Goal: Task Accomplishment & Management: Manage account settings

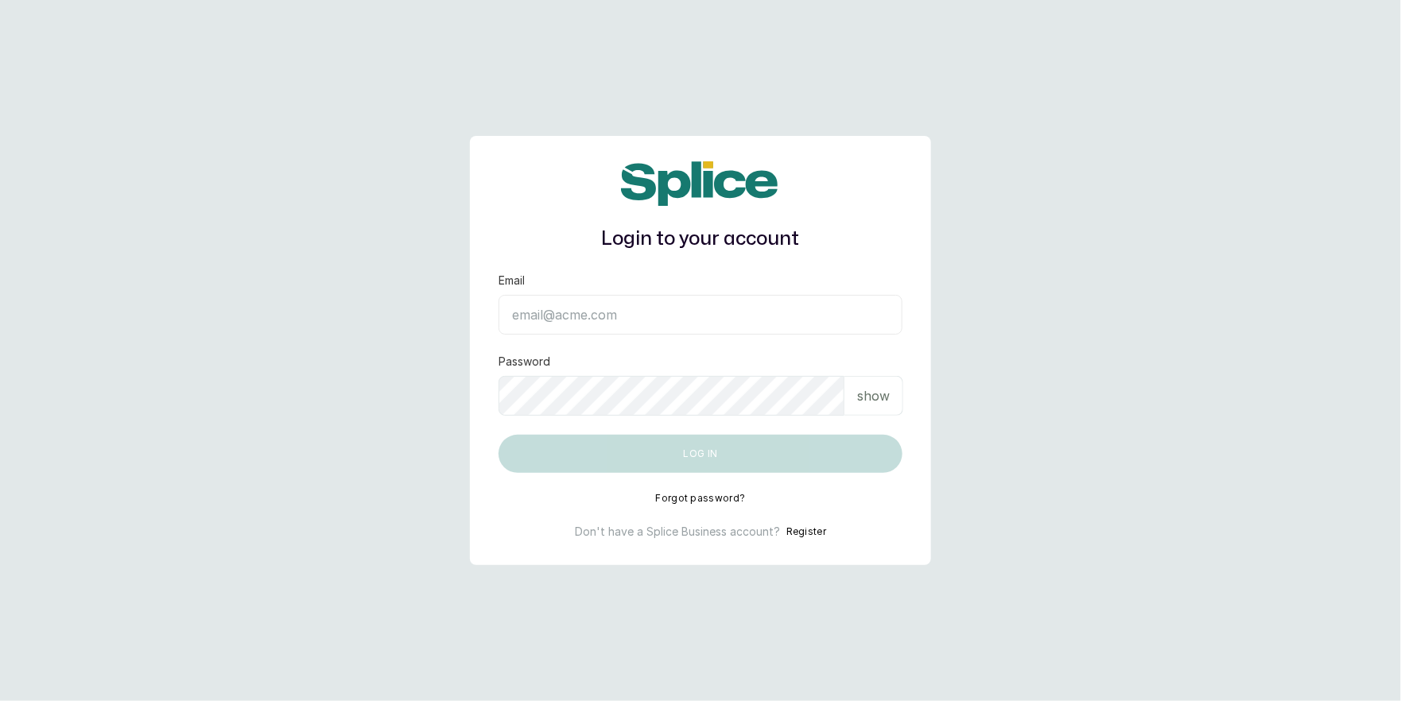
drag, startPoint x: 0, startPoint y: 0, endPoint x: 572, endPoint y: 314, distance: 652.8
click at [572, 314] on input "Email" at bounding box center [700, 315] width 404 height 40
type input "[EMAIL_ADDRESS][DOMAIN_NAME]"
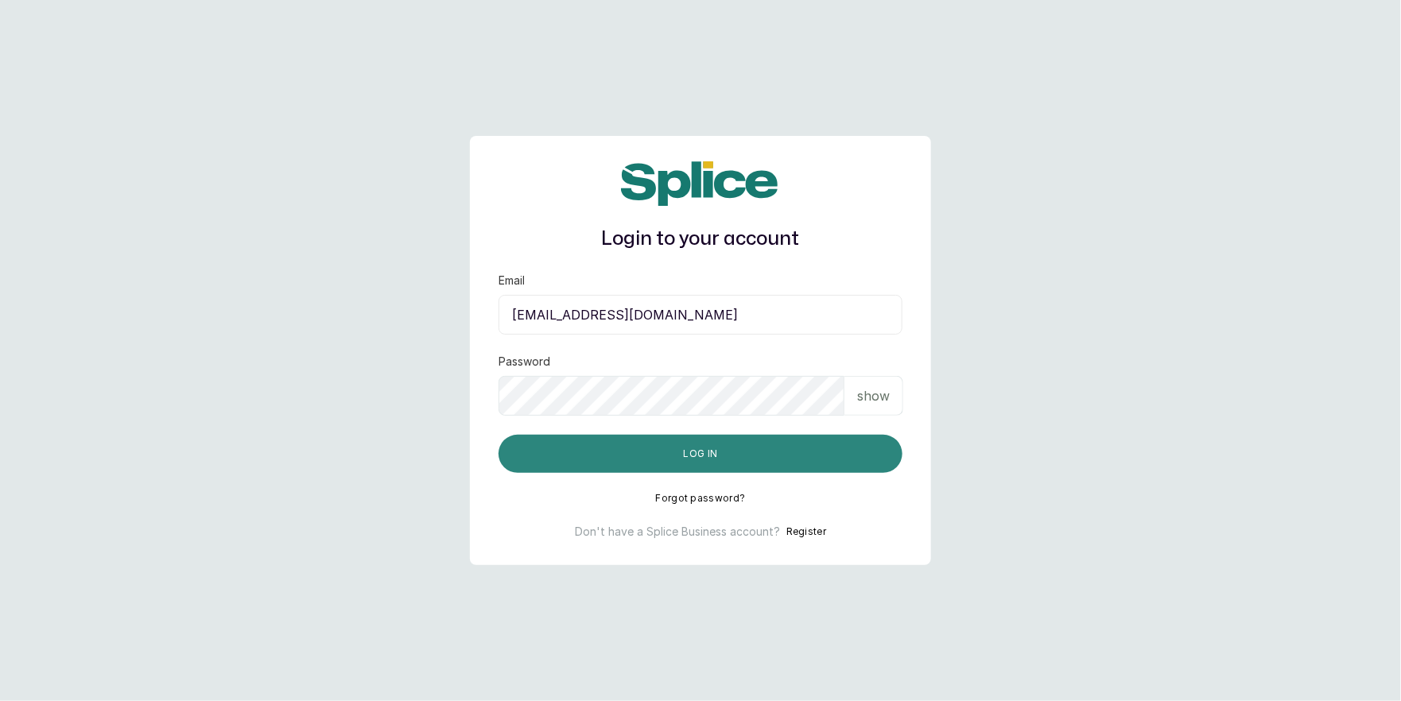
click at [660, 450] on button "Log in" at bounding box center [700, 454] width 404 height 38
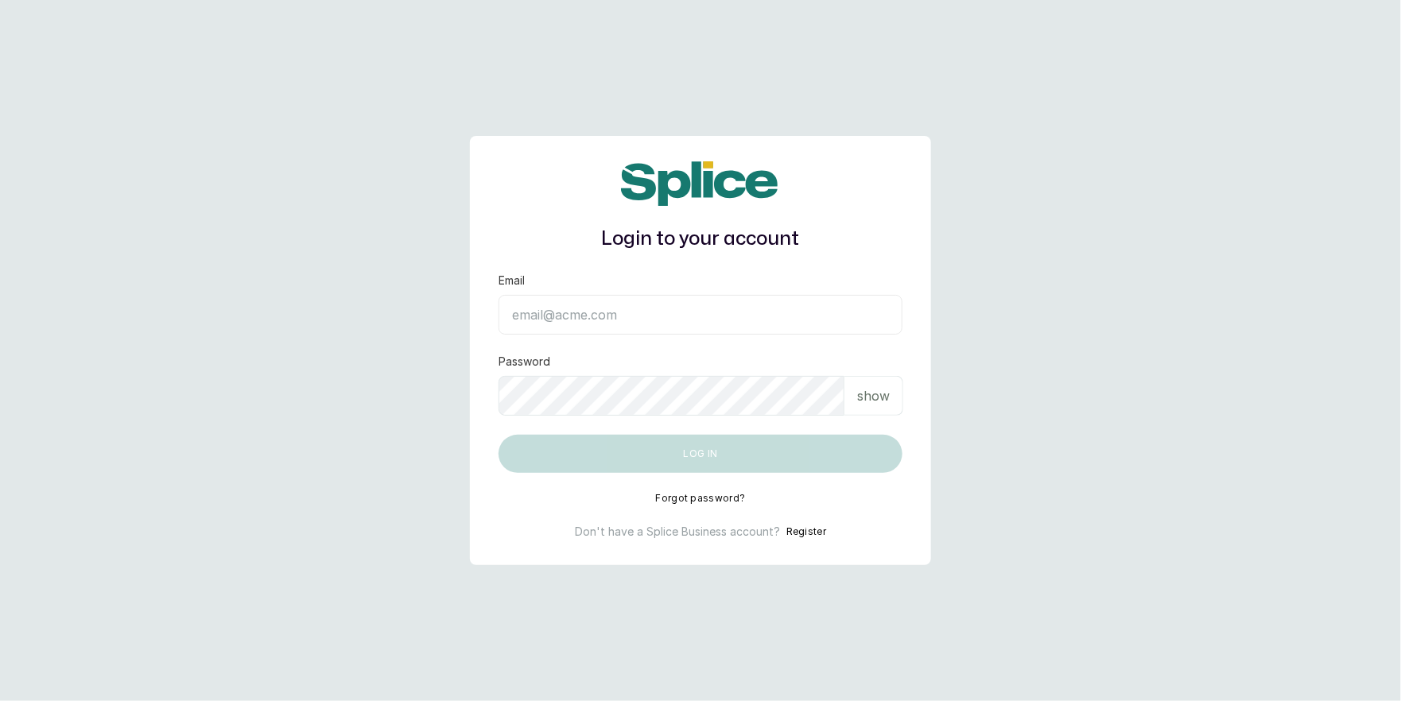
click at [615, 311] on input "Email" at bounding box center [700, 315] width 404 height 40
type input "[EMAIL_ADDRESS][DOMAIN_NAME]"
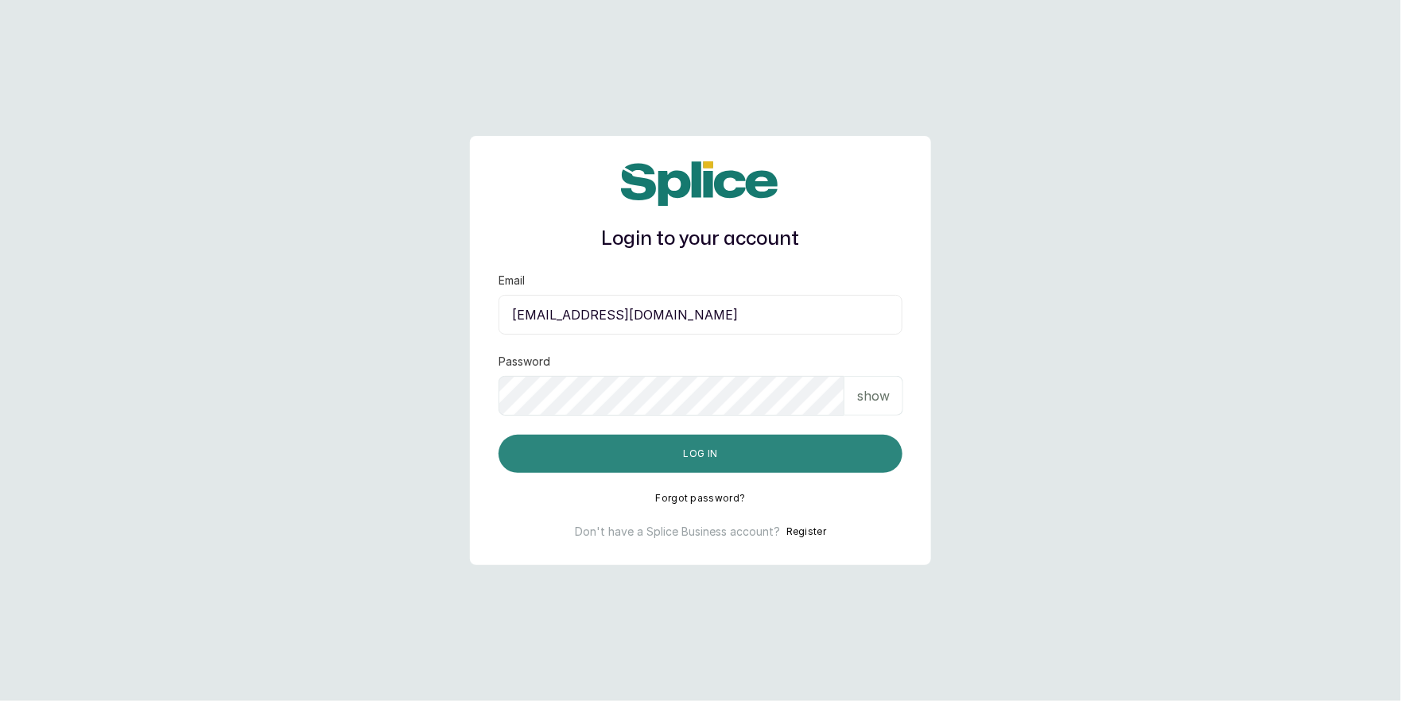
click at [702, 455] on button "Log in" at bounding box center [700, 454] width 404 height 38
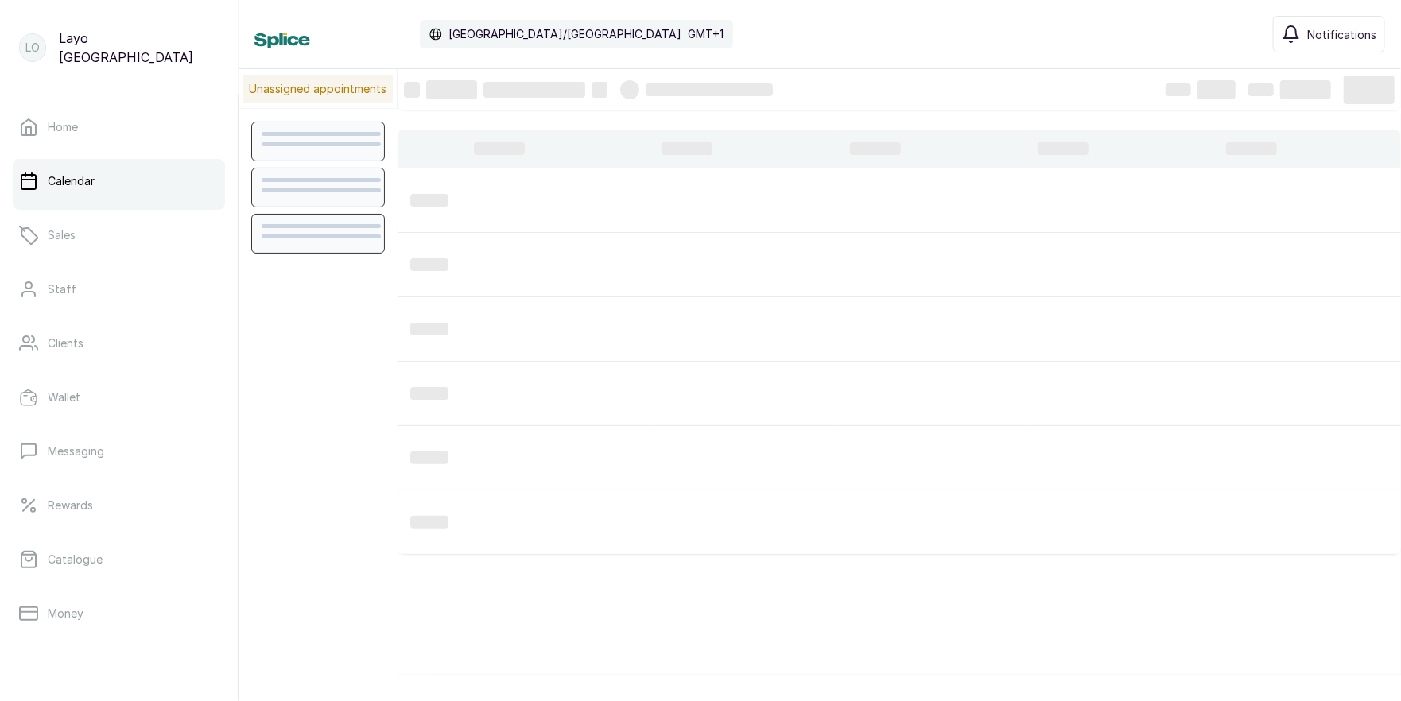
scroll to position [535, 0]
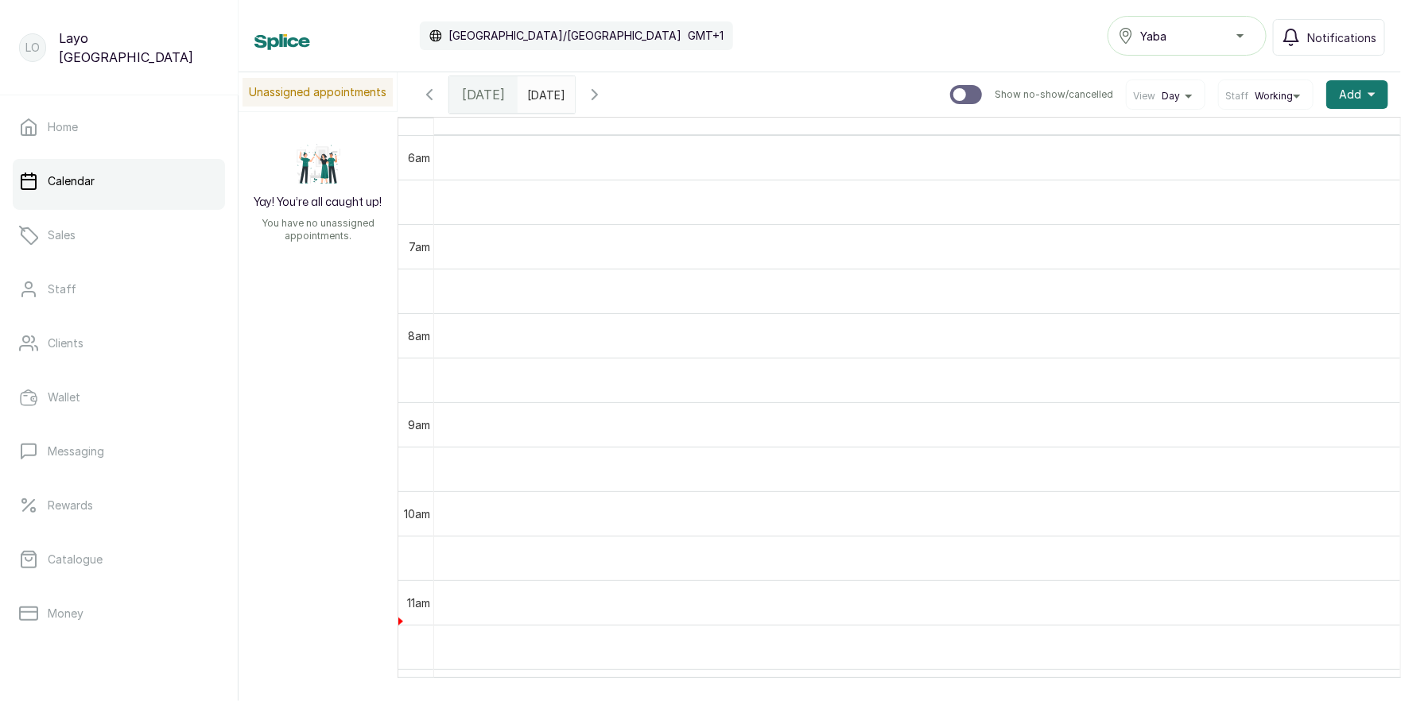
click at [1178, 28] on div "Yaba" at bounding box center [1187, 35] width 138 height 19
click at [1180, 138] on span "Ibadan" at bounding box center [1196, 138] width 114 height 19
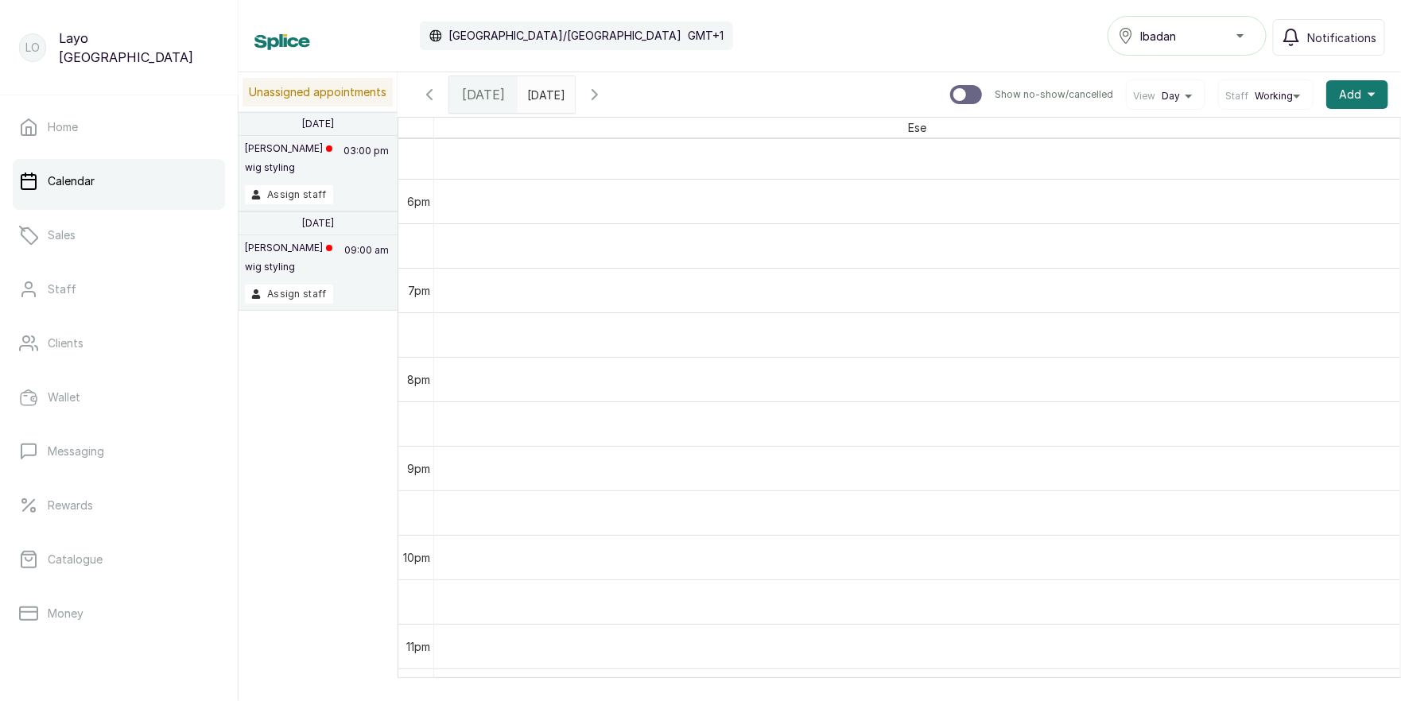
scroll to position [835, 0]
click at [597, 91] on icon "button" at bounding box center [594, 95] width 5 height 10
click at [604, 87] on icon "button" at bounding box center [594, 94] width 19 height 19
click at [430, 94] on icon "button" at bounding box center [429, 94] width 19 height 19
click at [416, 145] on td "12am" at bounding box center [415, 161] width 35 height 45
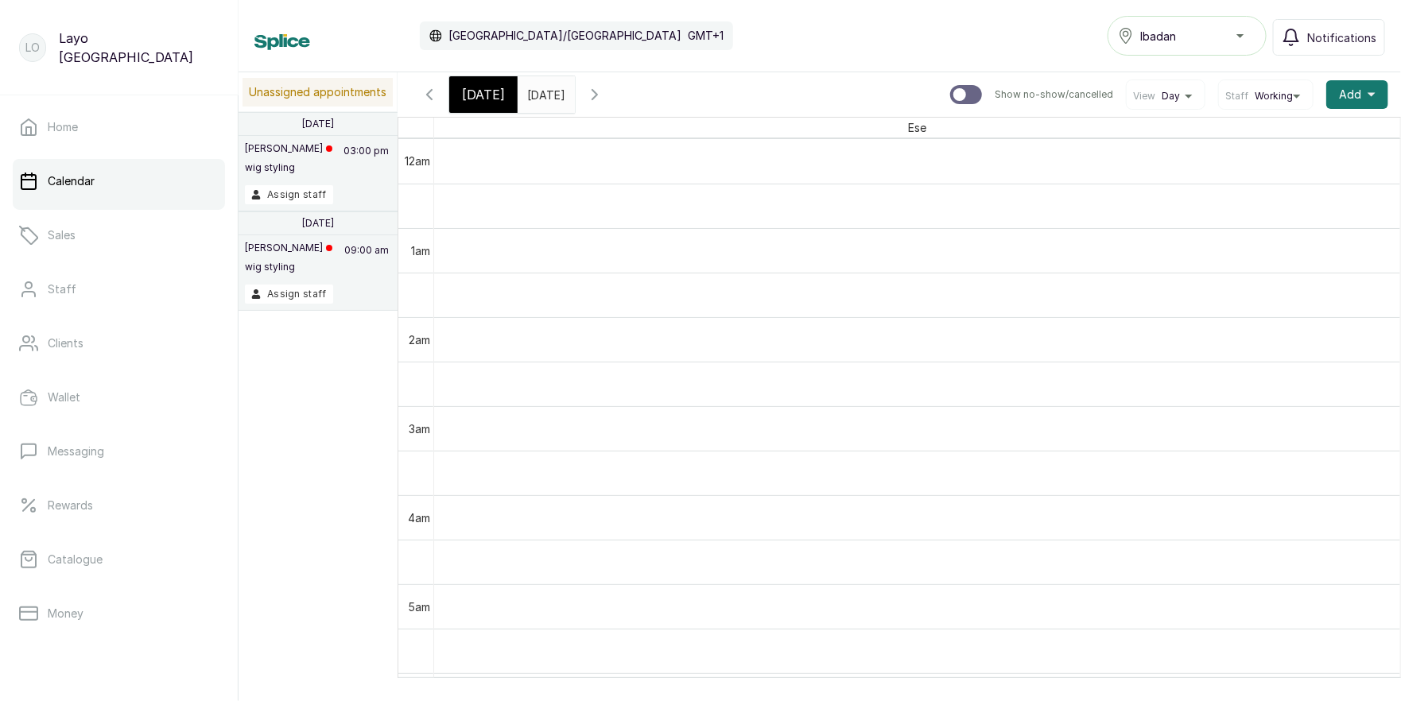
click at [413, 139] on td "12am" at bounding box center [415, 161] width 35 height 45
click at [72, 130] on p "Home" at bounding box center [63, 127] width 30 height 16
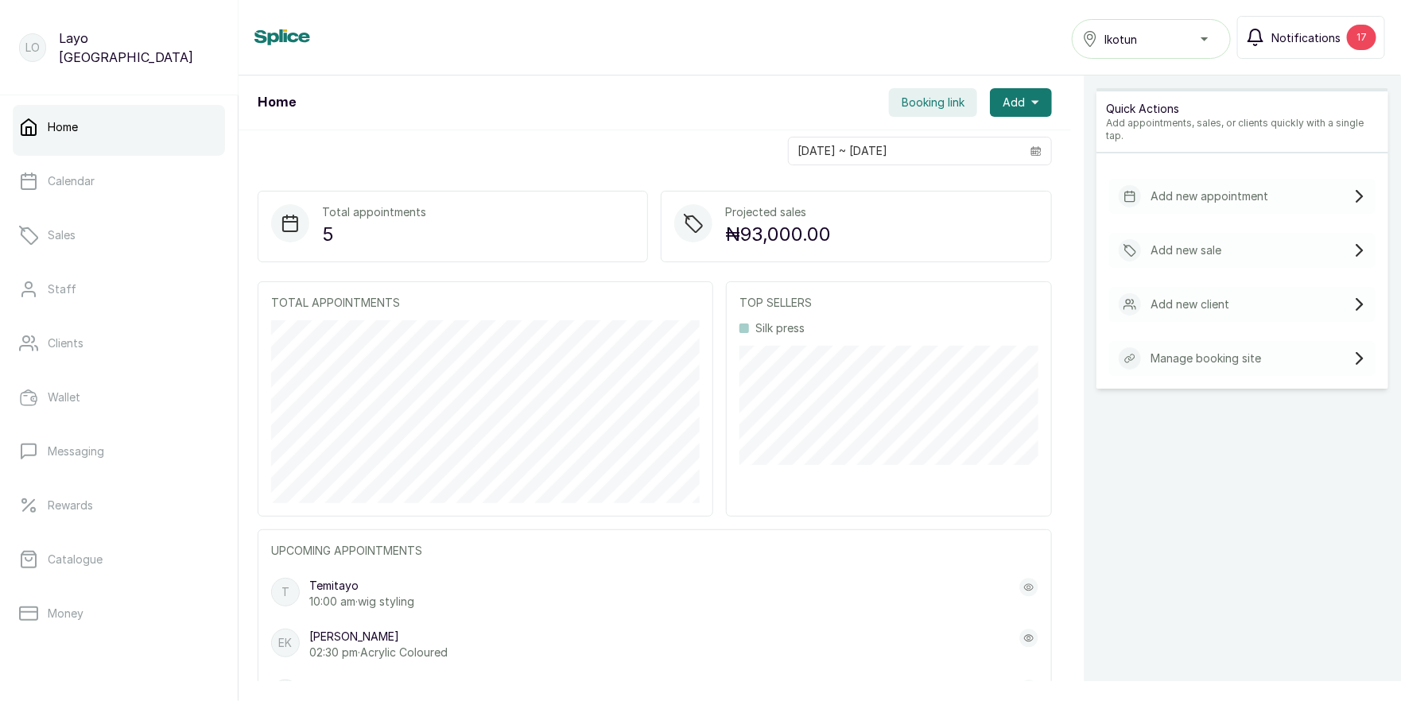
click at [1334, 16] on button "Notifications 17" at bounding box center [1311, 37] width 148 height 43
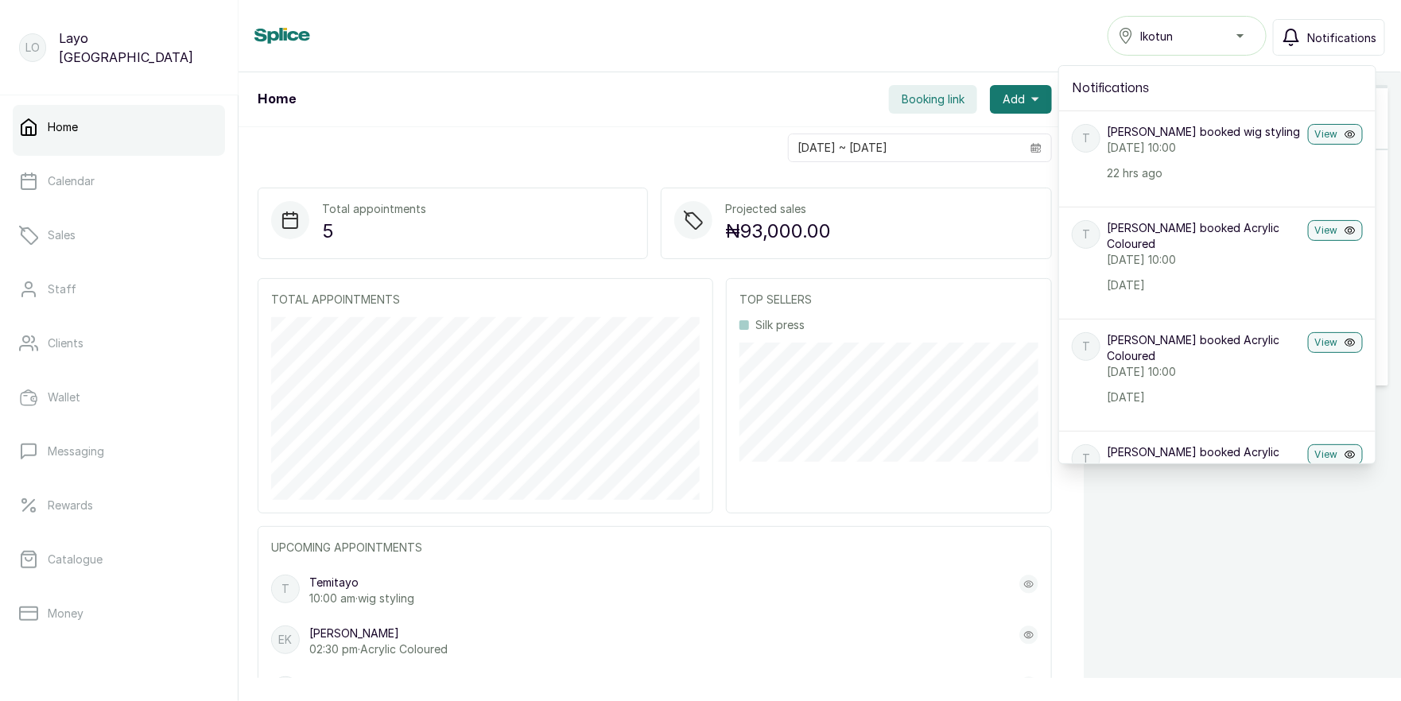
click at [1030, 51] on div "Home Ikotun Notifications Notifications T Temitayo booked wig styling Wednesday…" at bounding box center [819, 36] width 1130 height 40
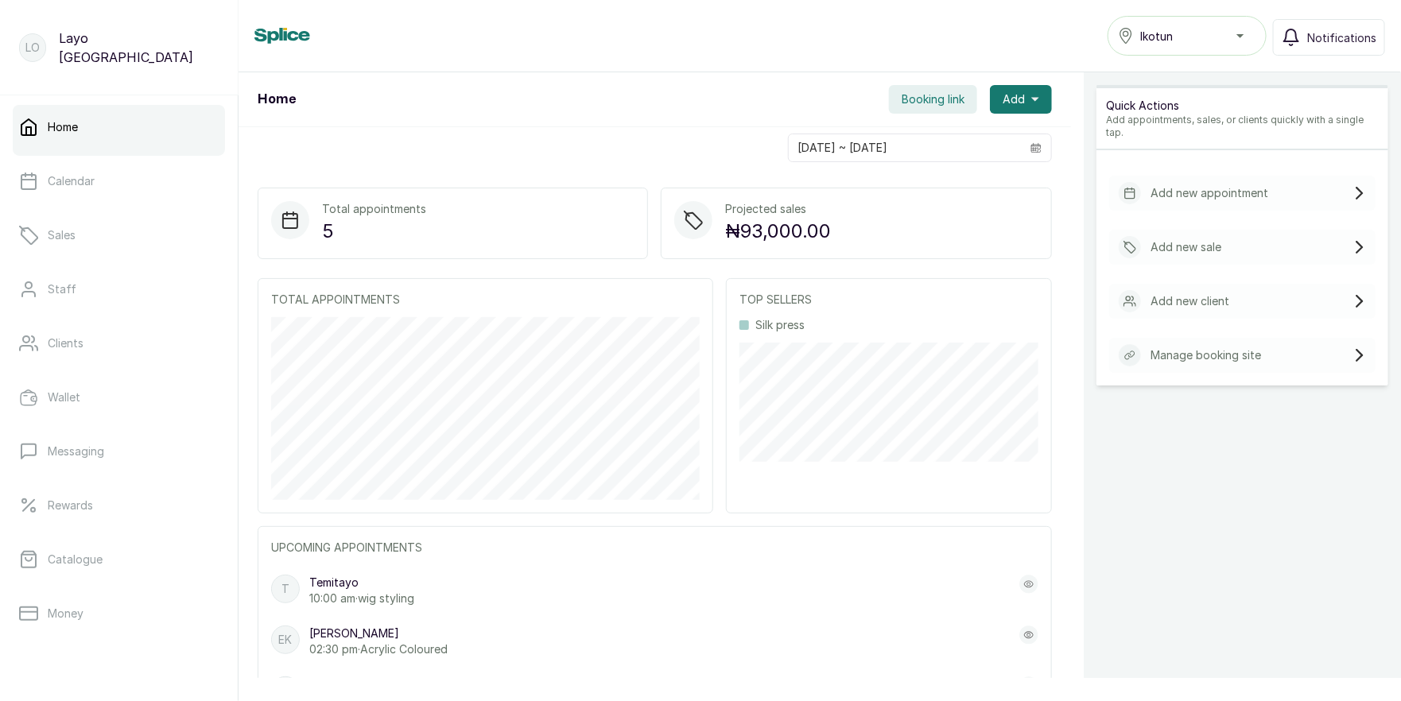
click at [1213, 41] on div "Ikotun" at bounding box center [1187, 35] width 138 height 19
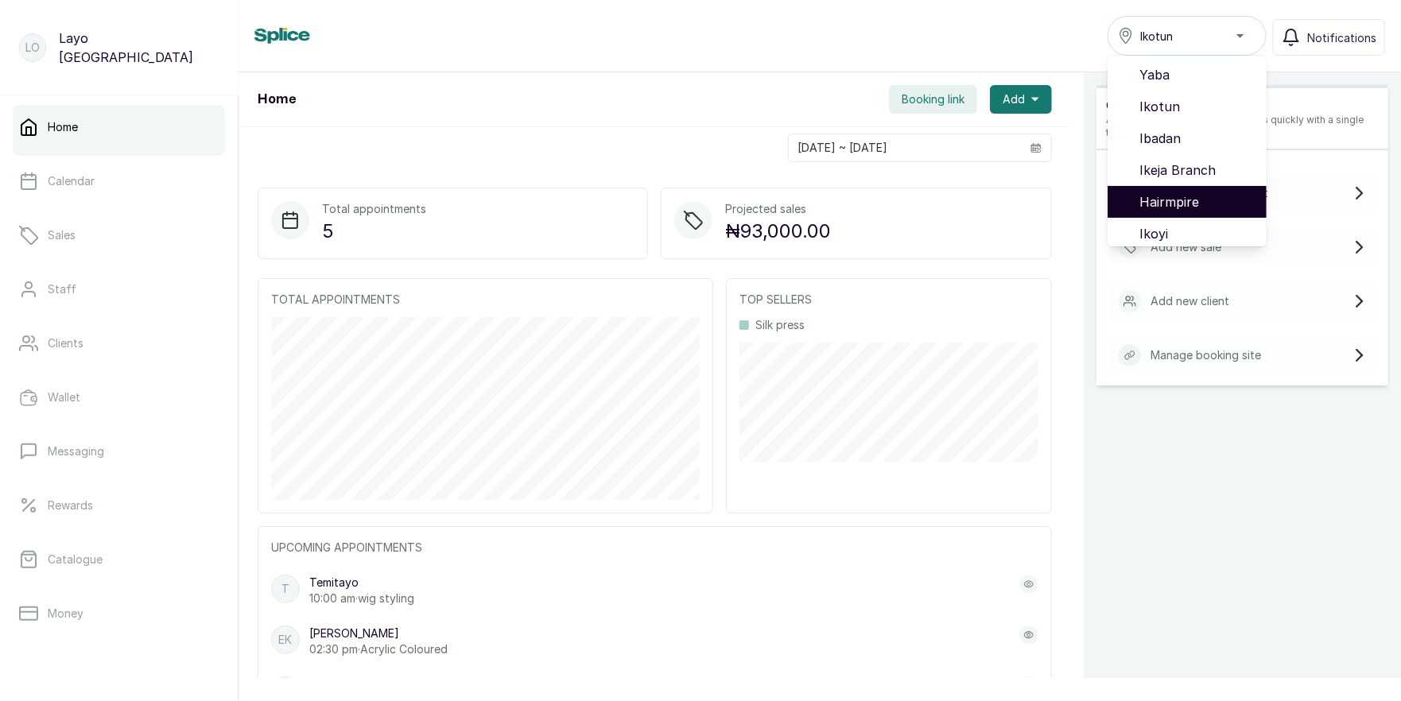
click at [1180, 192] on span "Hairmpire" at bounding box center [1196, 201] width 114 height 19
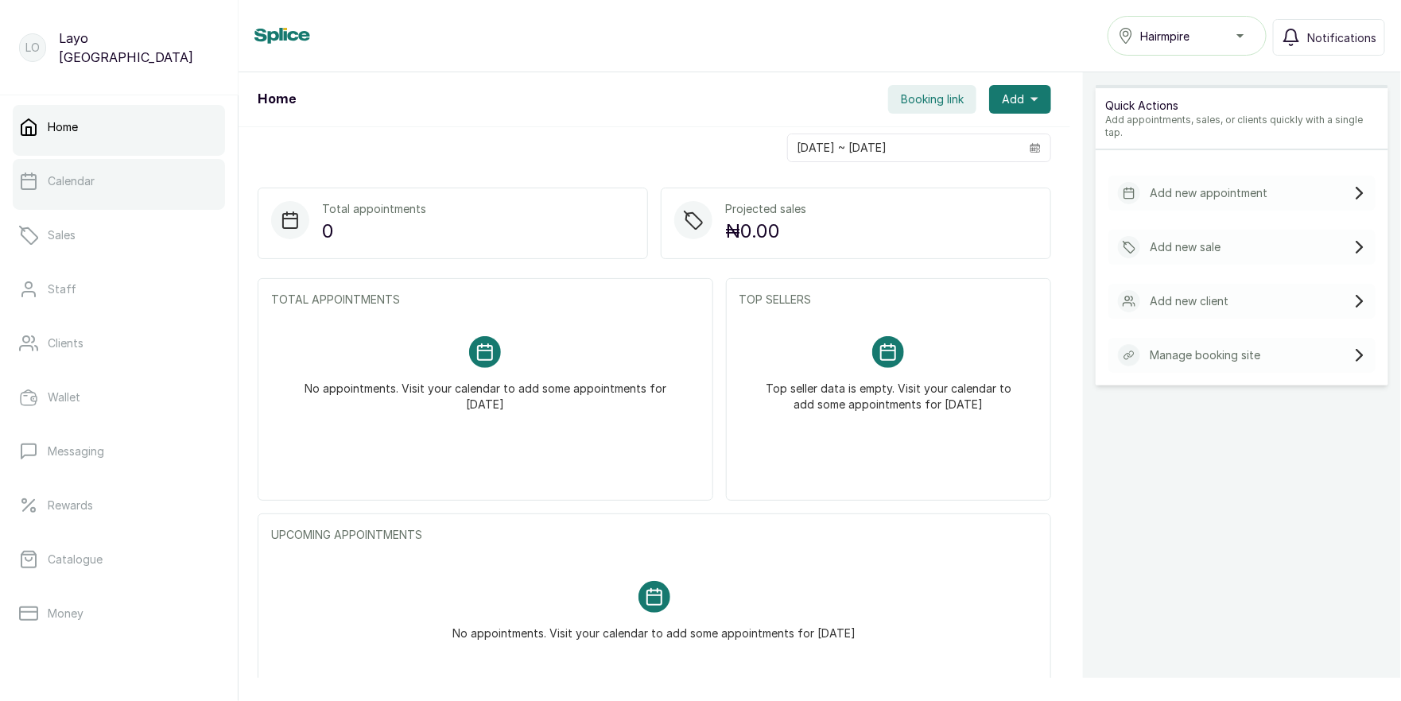
click at [40, 180] on link "Calendar" at bounding box center [119, 181] width 212 height 45
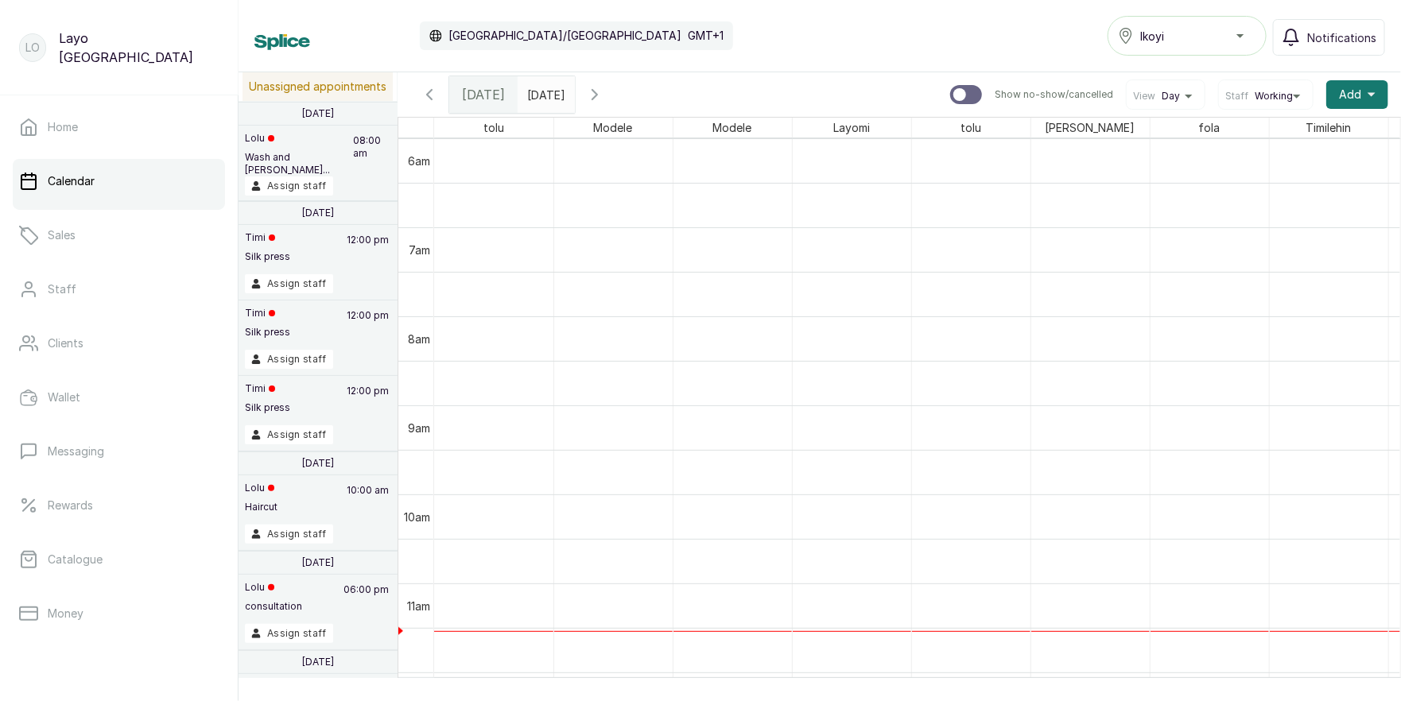
click at [352, 179] on div "Assign staff" at bounding box center [318, 185] width 146 height 19
click at [290, 185] on button "Assign staff" at bounding box center [289, 185] width 88 height 19
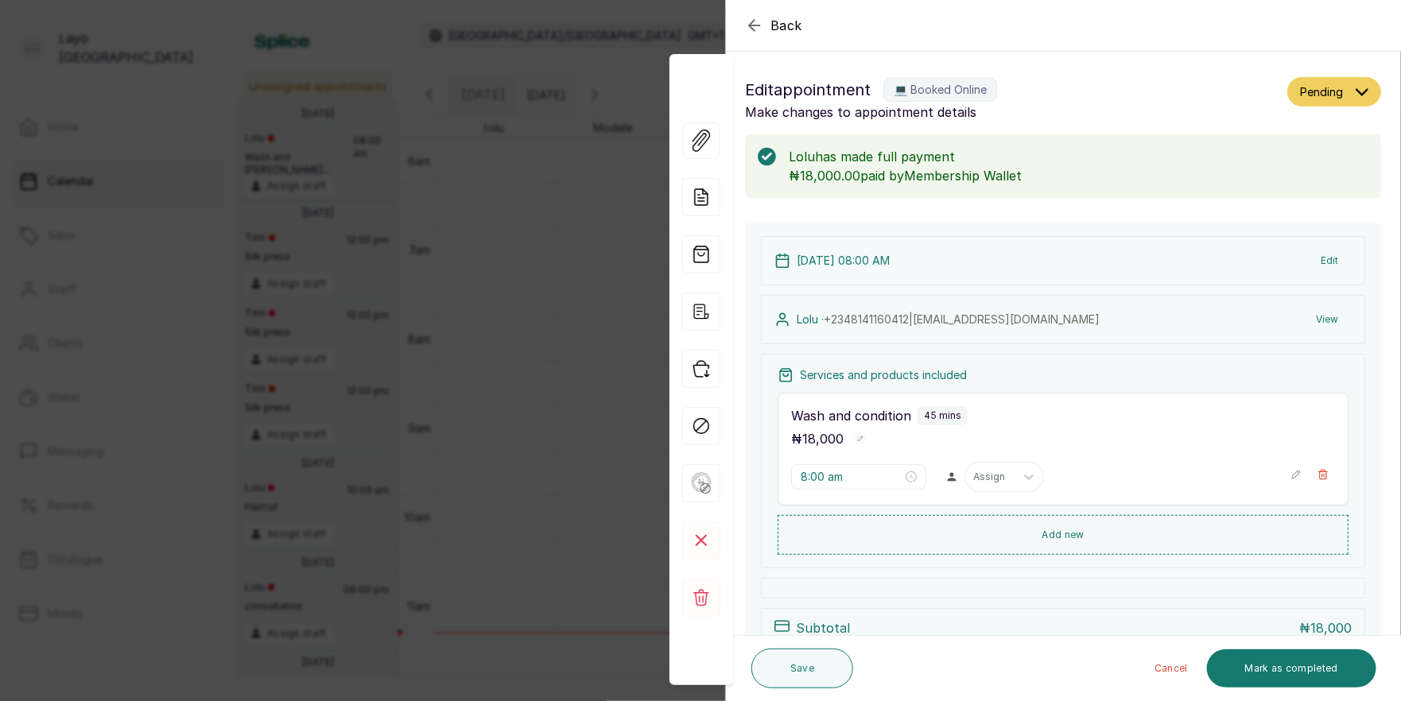
click at [750, 16] on icon "button" at bounding box center [754, 25] width 19 height 19
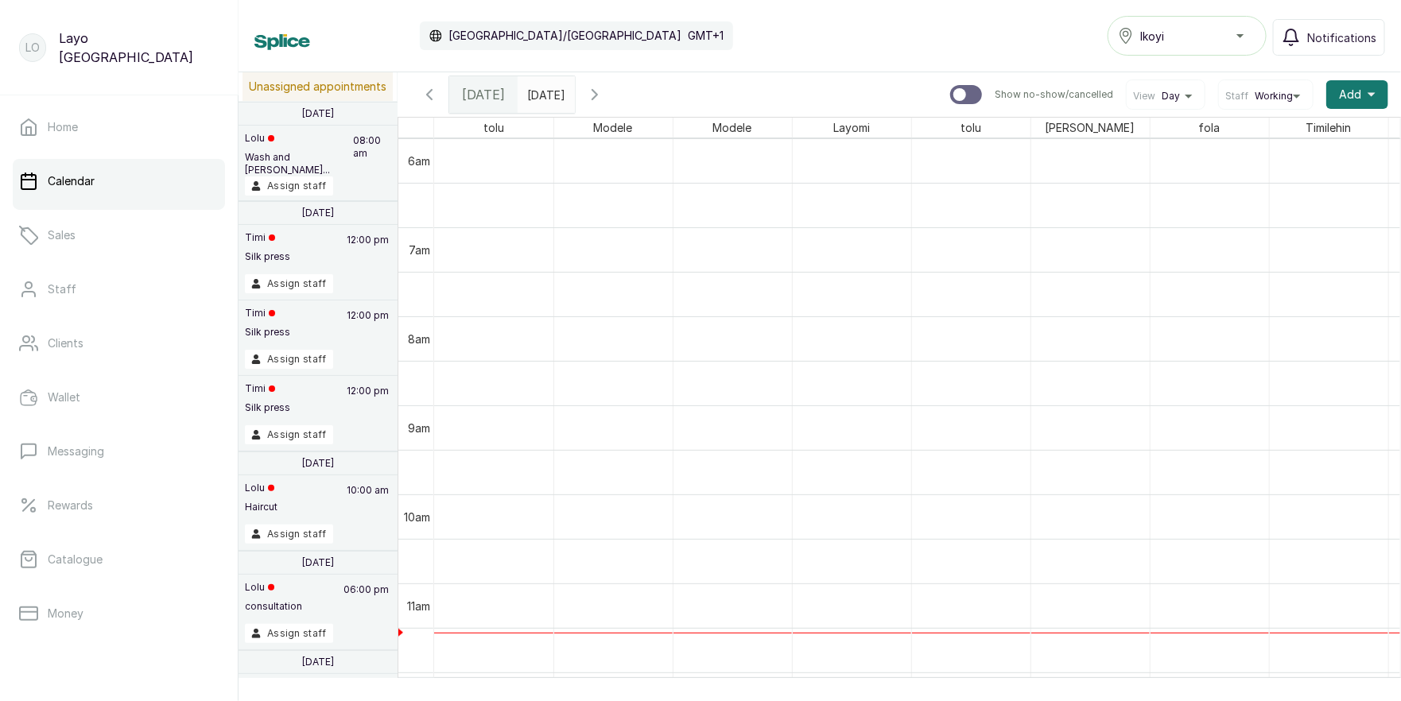
click at [597, 95] on icon "button" at bounding box center [594, 95] width 5 height 10
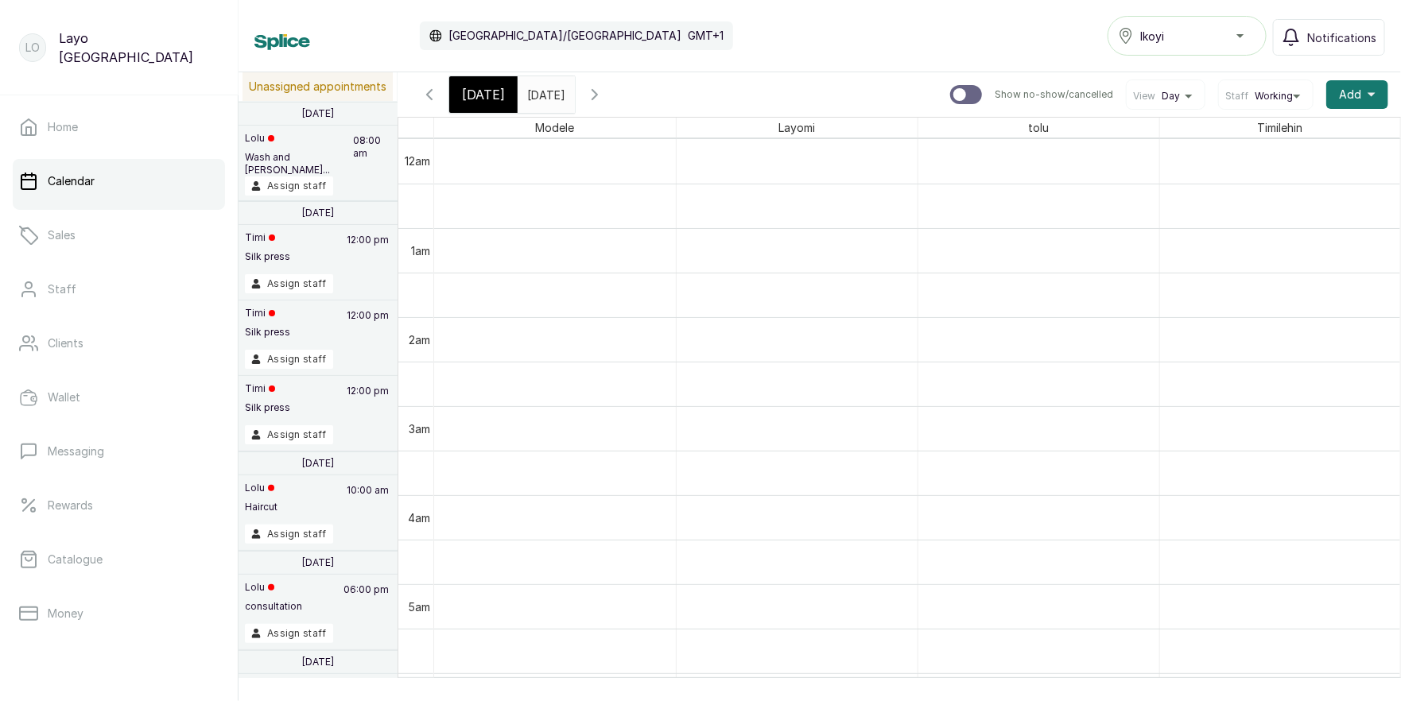
click at [1202, 34] on div "Ikoyi" at bounding box center [1187, 35] width 138 height 19
click at [1182, 143] on span "Ibadan" at bounding box center [1196, 138] width 114 height 19
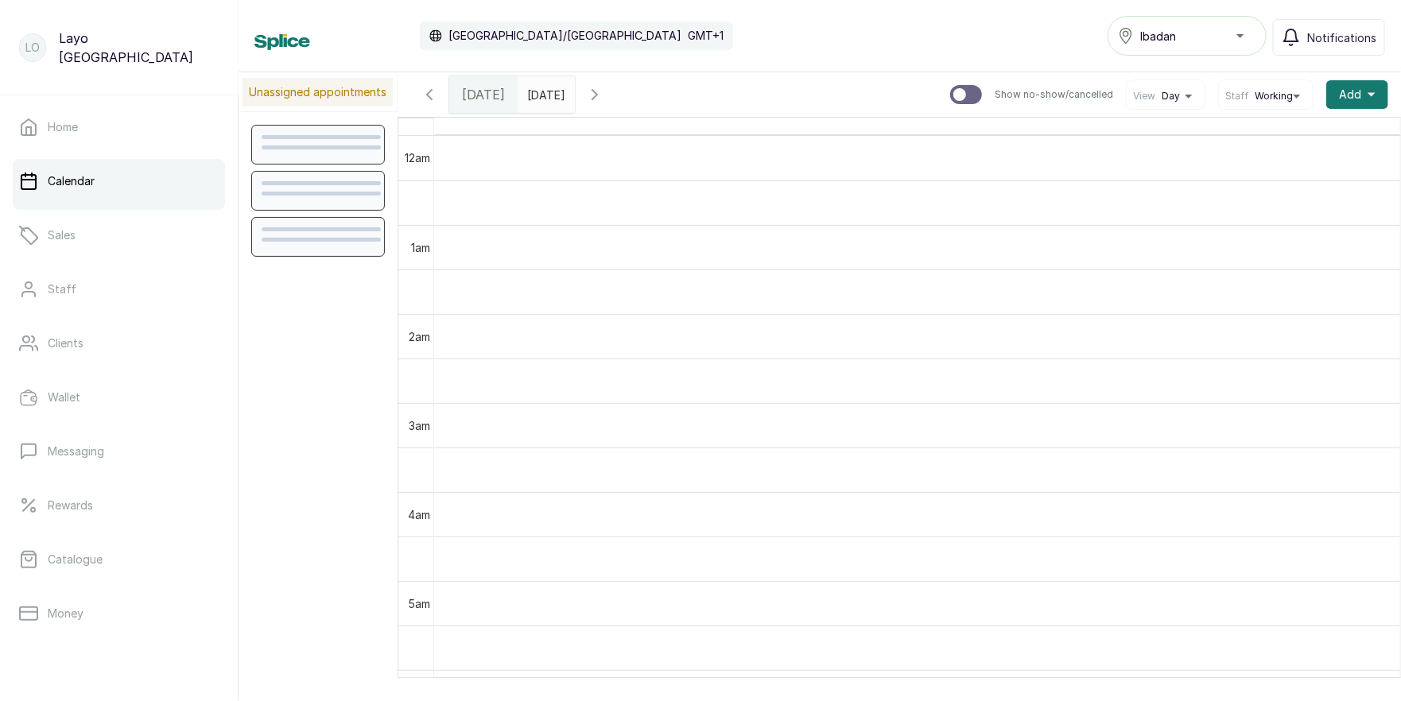
scroll to position [535, 0]
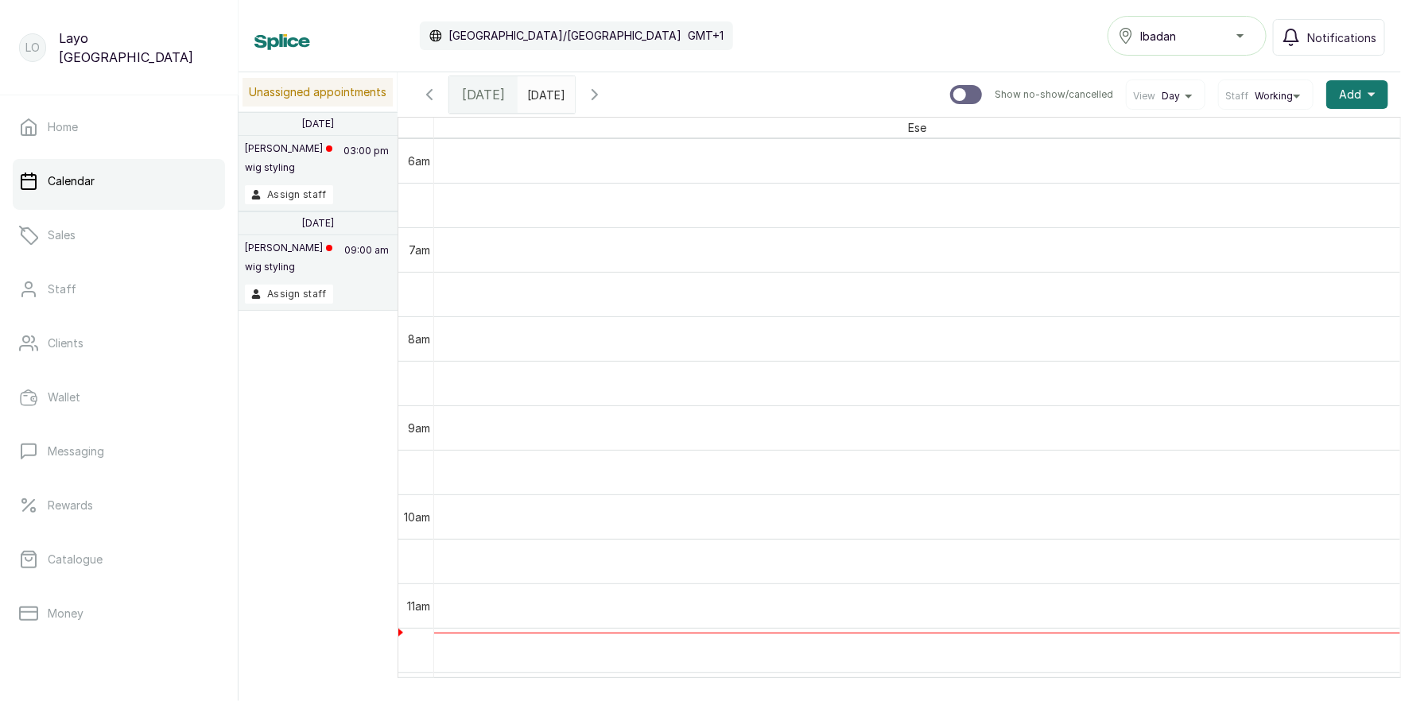
click at [604, 95] on icon "button" at bounding box center [594, 94] width 19 height 19
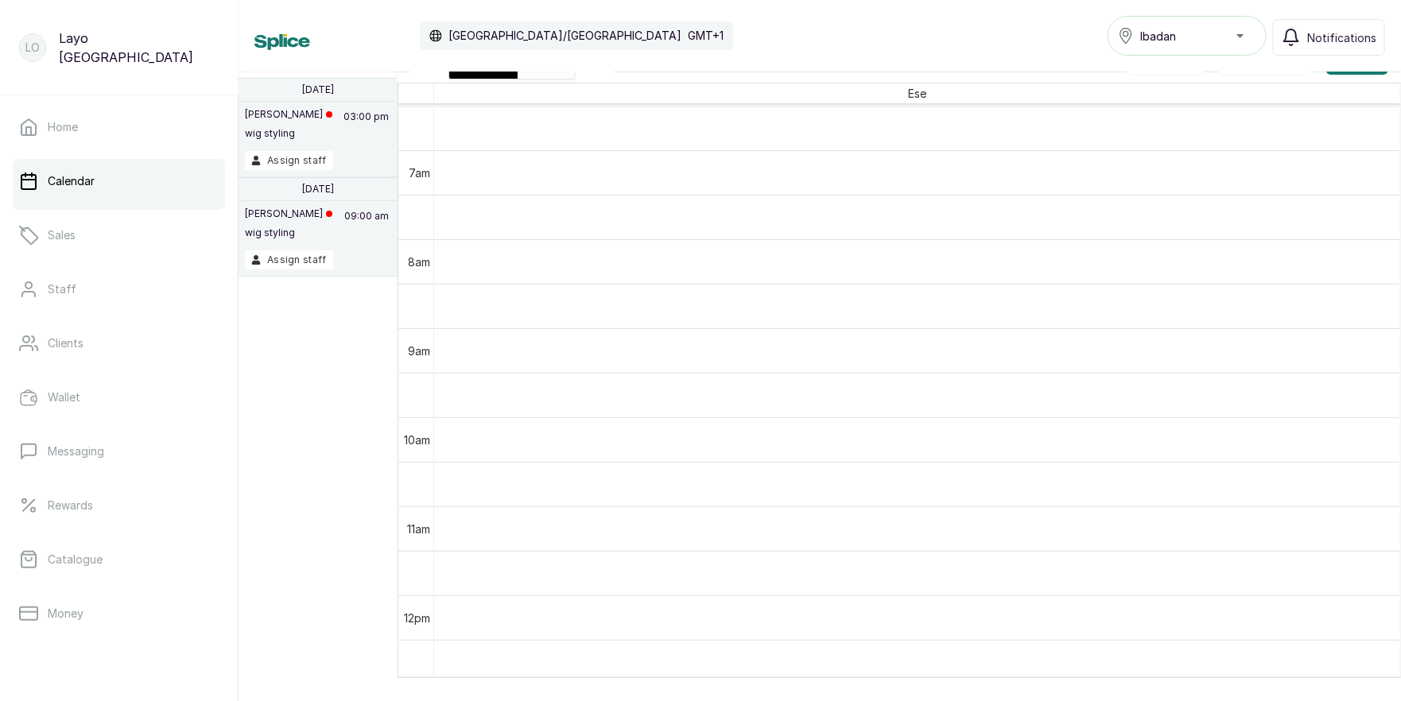
scroll to position [753, 0]
click at [411, 258] on div "10am" at bounding box center [417, 265] width 33 height 17
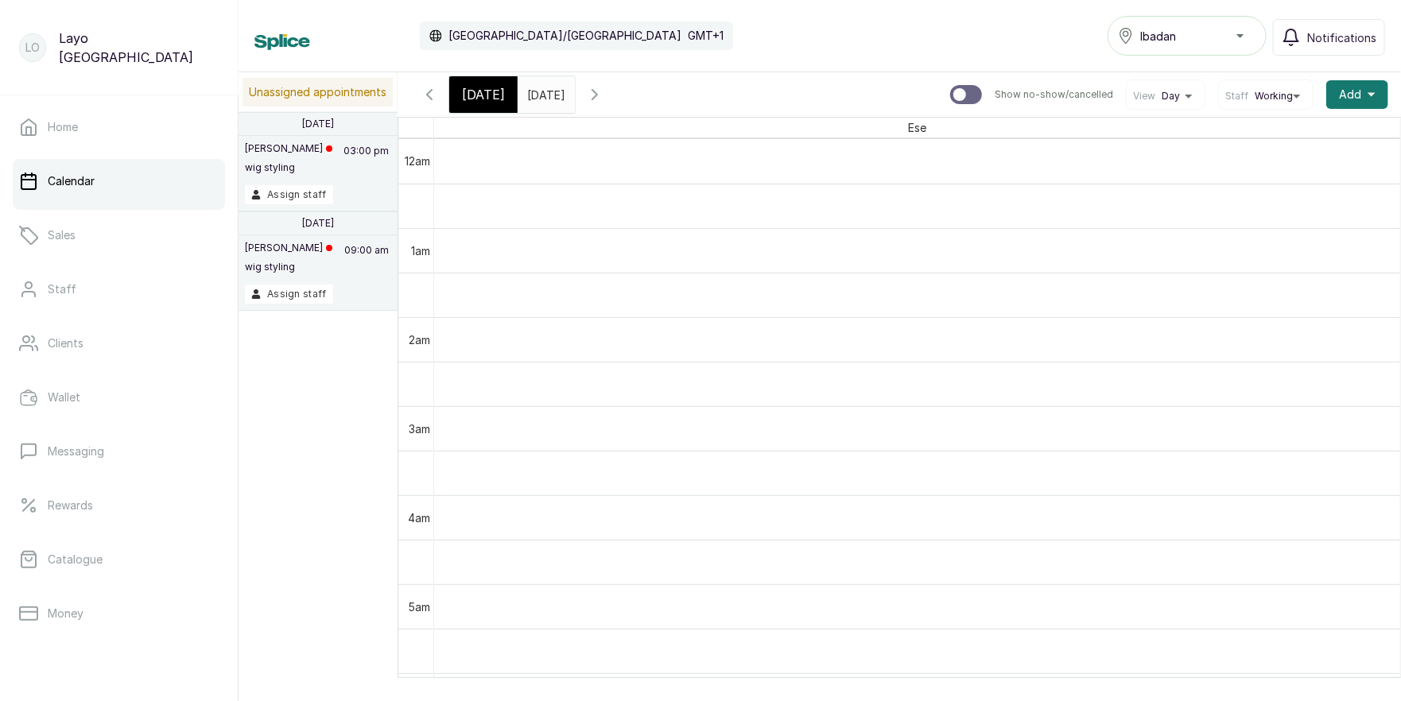
click at [294, 94] on p "Unassigned appointments" at bounding box center [317, 92] width 150 height 29
click at [1221, 37] on div "Ibadan" at bounding box center [1187, 35] width 138 height 19
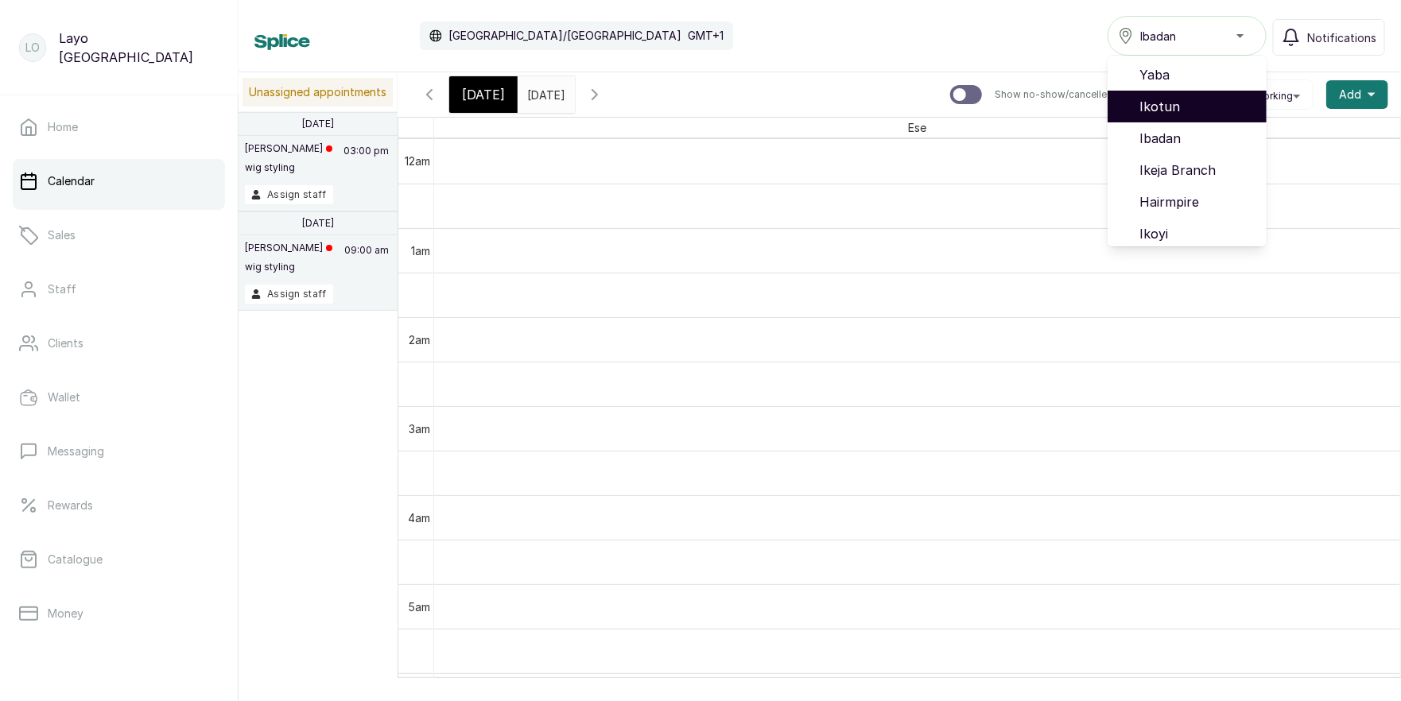
click at [1176, 109] on span "Ikotun" at bounding box center [1196, 106] width 114 height 19
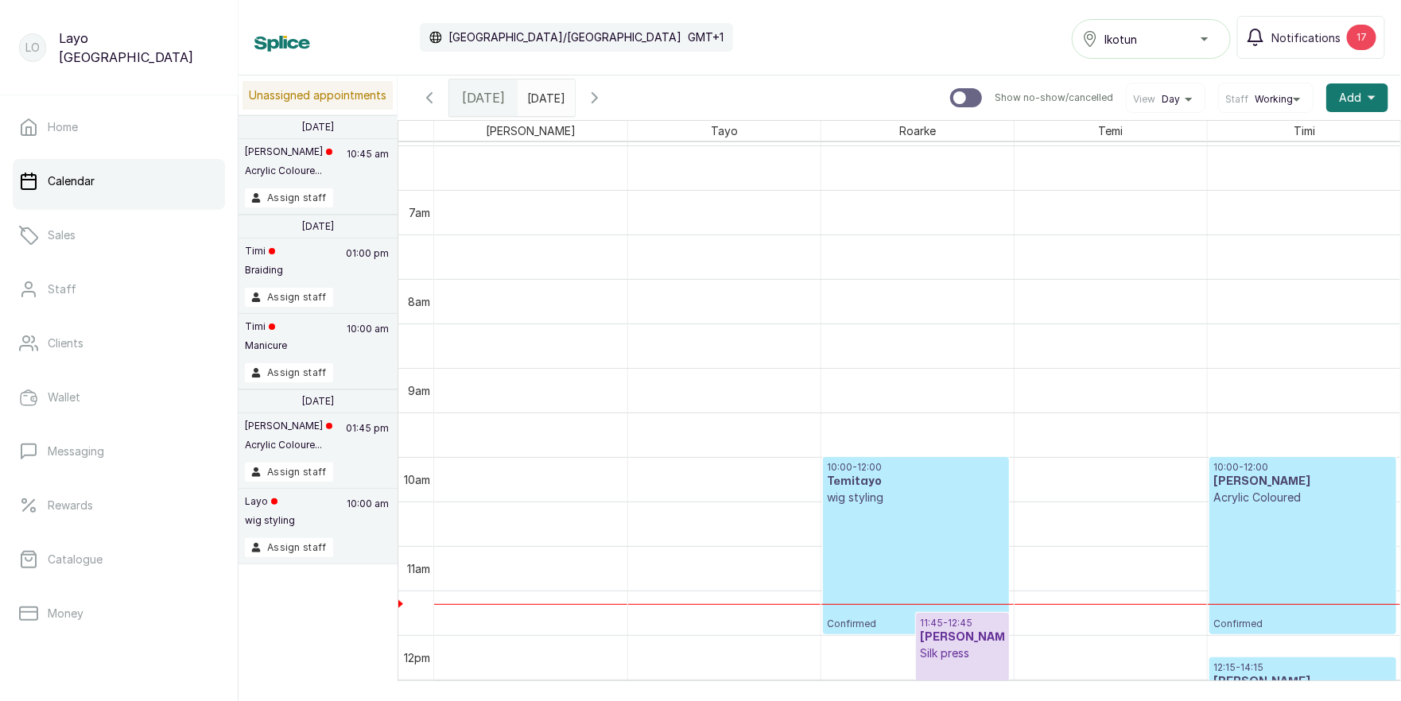
scroll to position [451, 0]
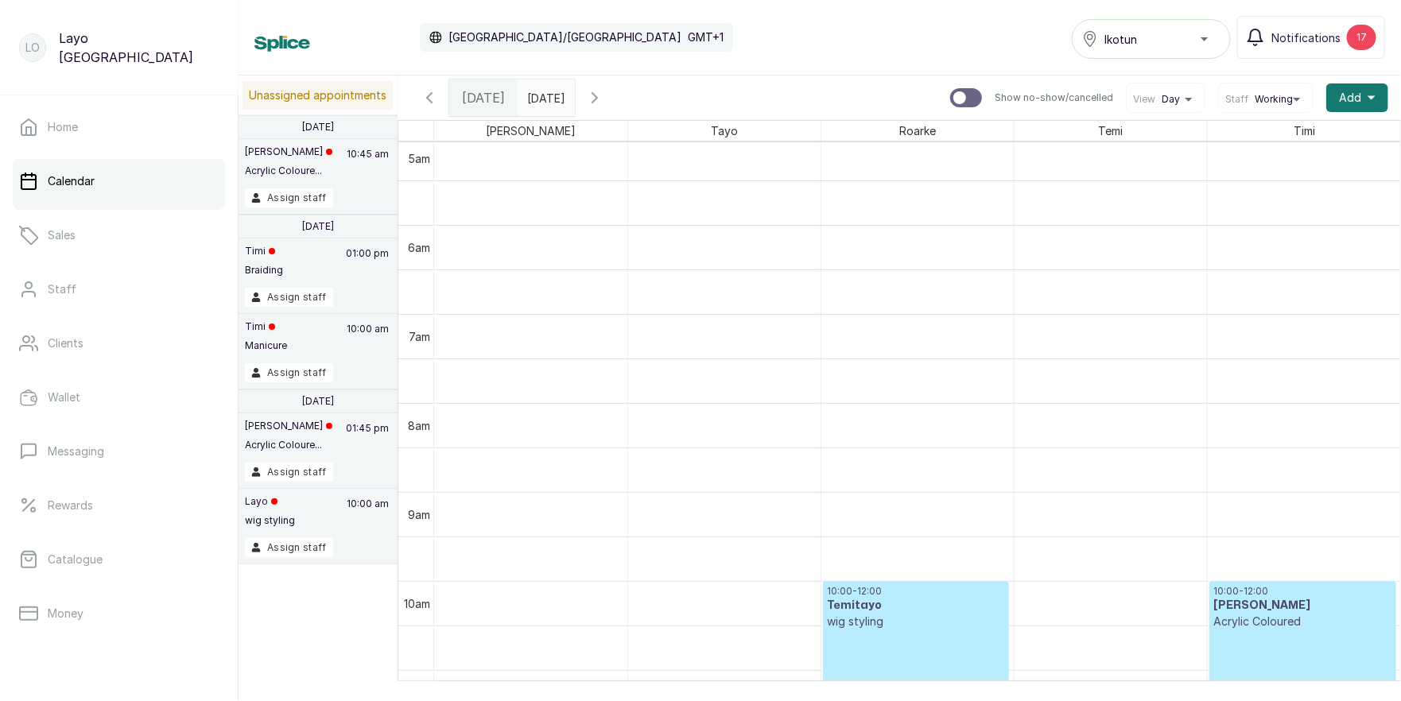
click at [604, 92] on icon "button" at bounding box center [594, 97] width 19 height 19
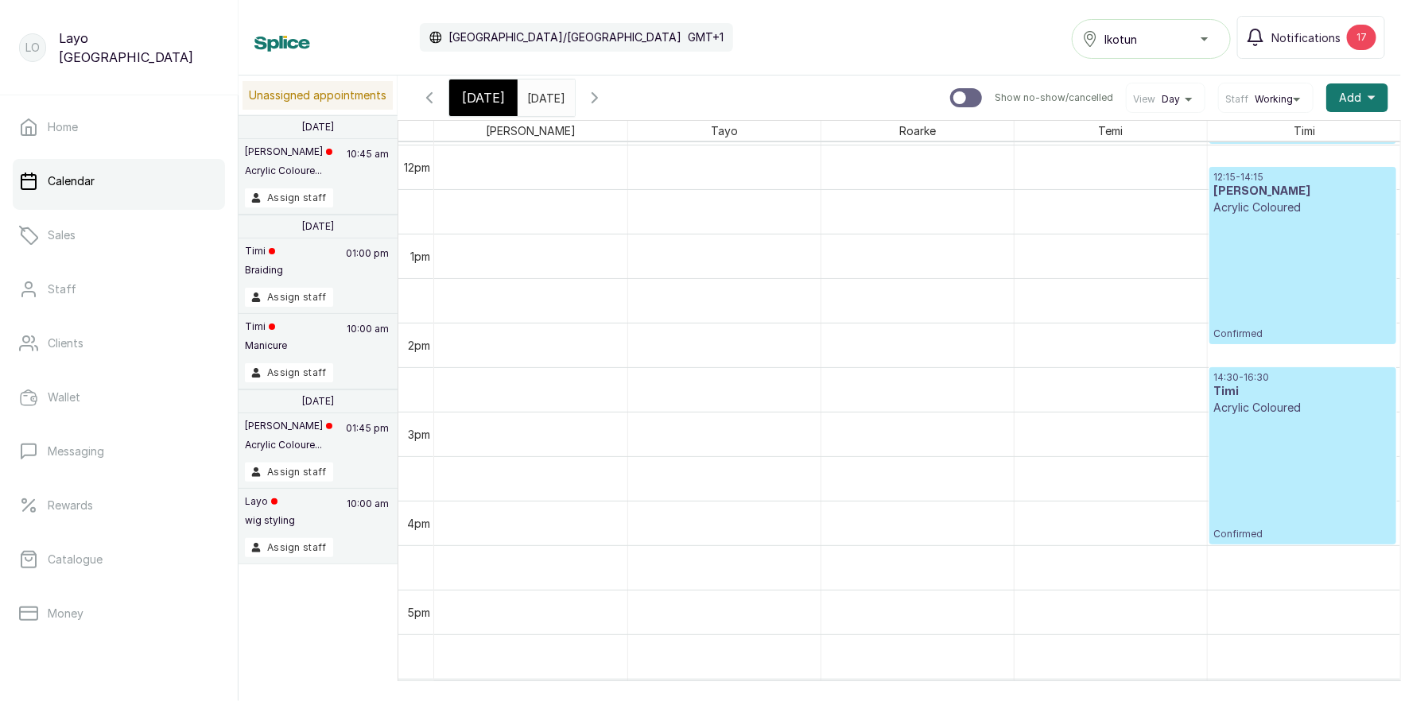
scroll to position [0, 0]
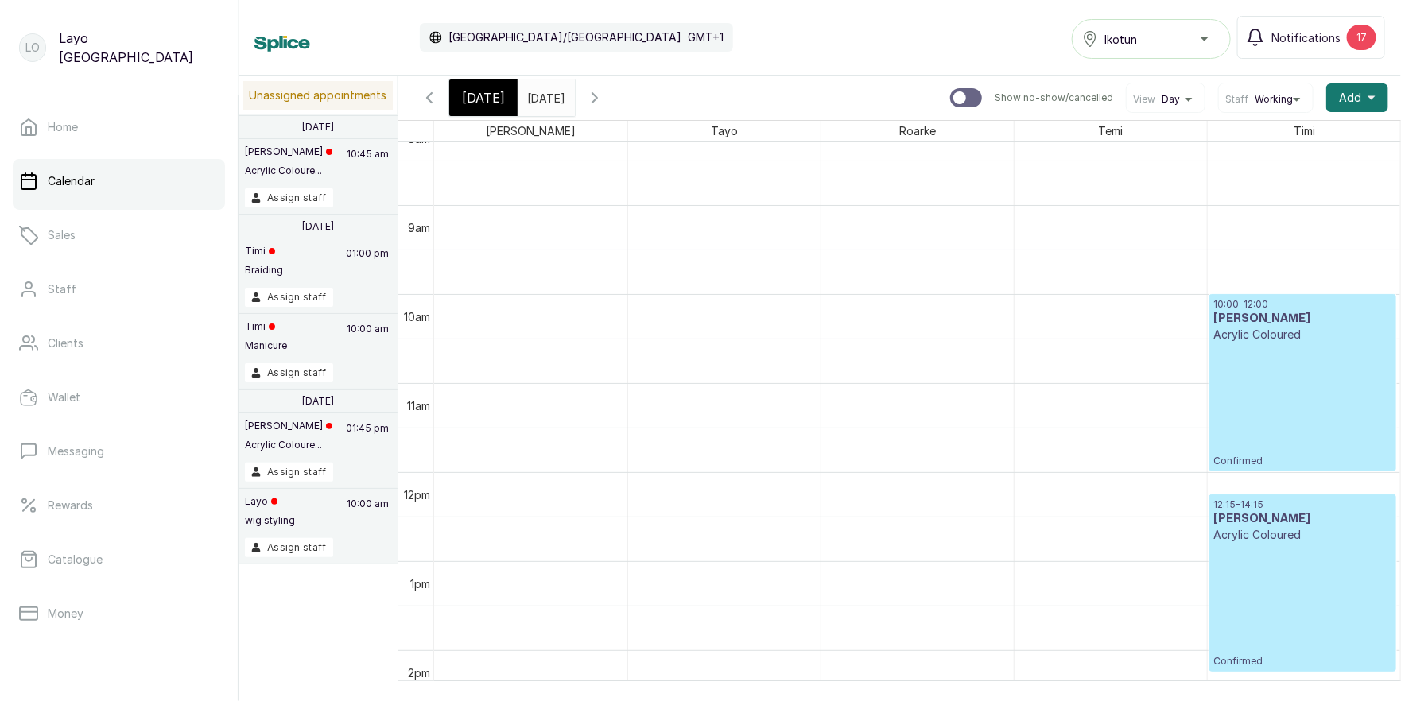
click at [1289, 327] on p "Acrylic Coloured" at bounding box center [1302, 335] width 179 height 16
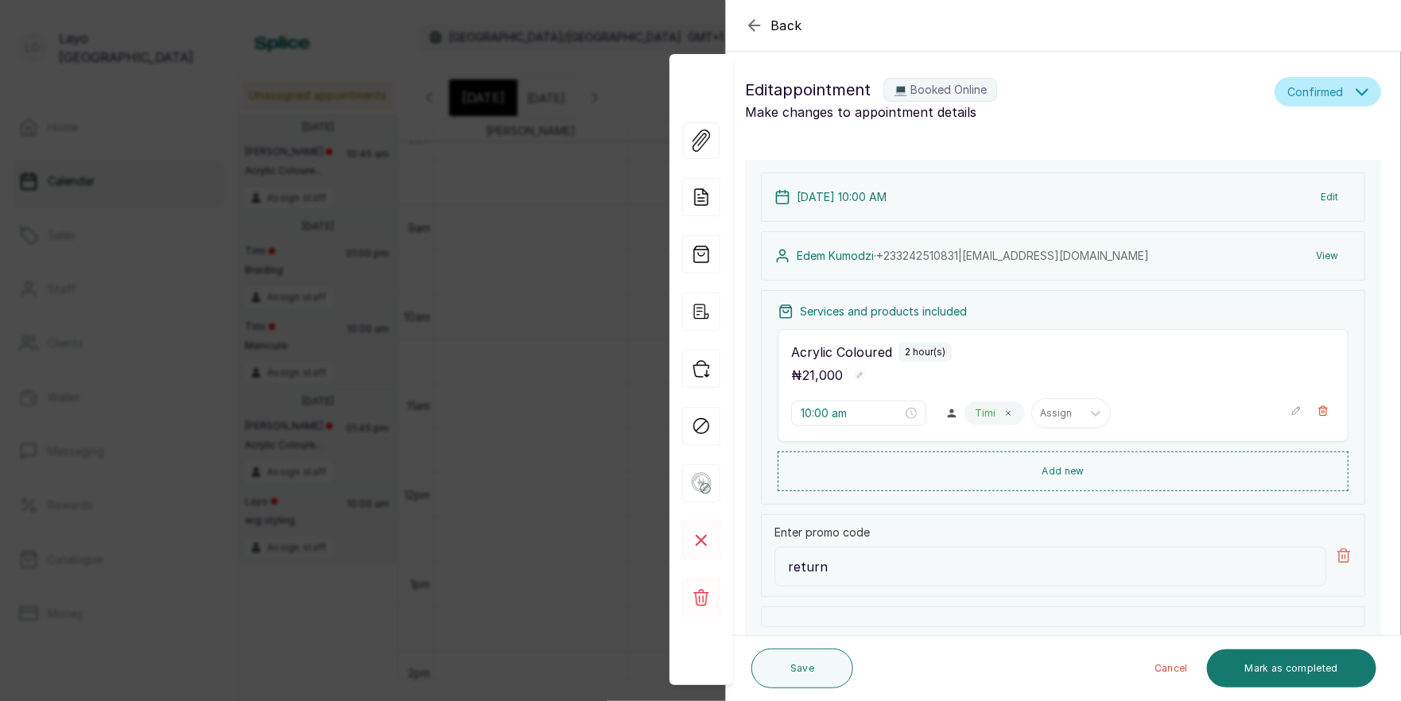
click at [761, 17] on icon "button" at bounding box center [754, 25] width 19 height 19
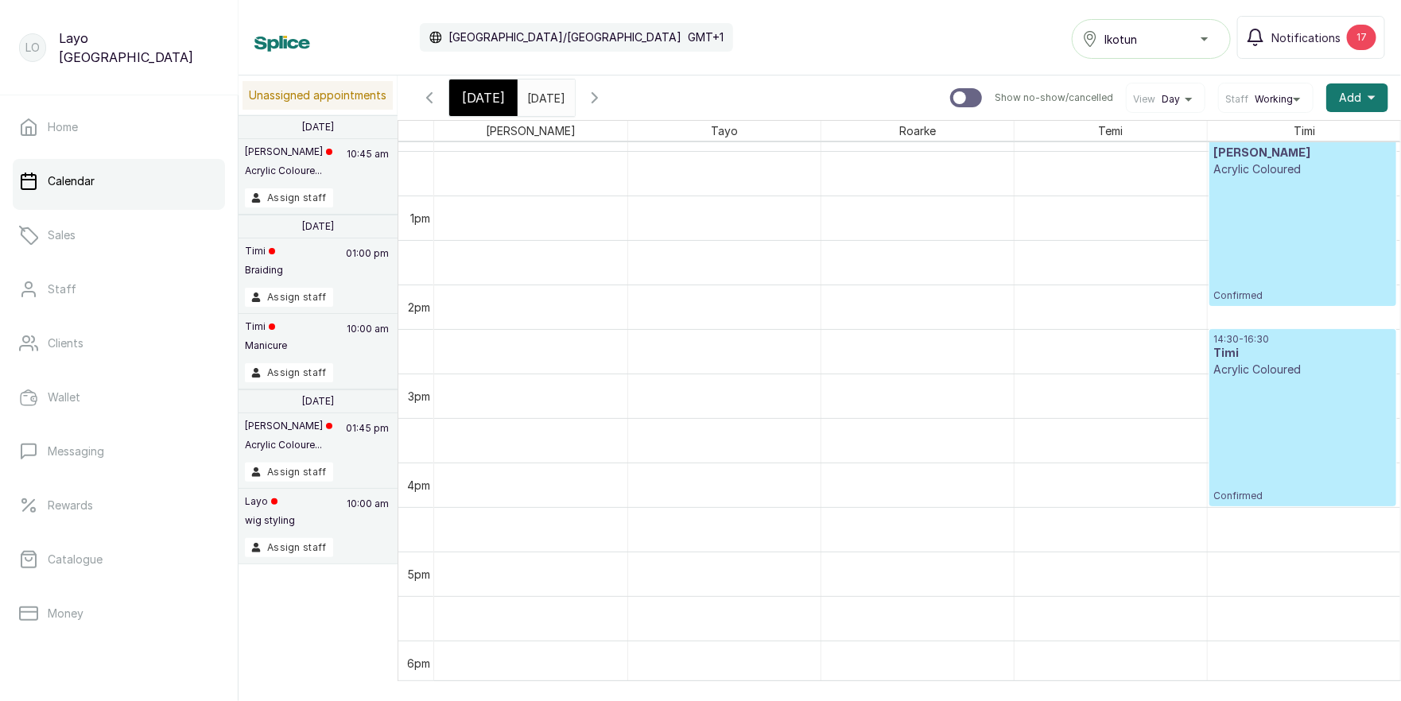
click at [1302, 387] on div "14:30 - 16:30 Timi Acrylic Coloured Confirmed" at bounding box center [1302, 417] width 179 height 169
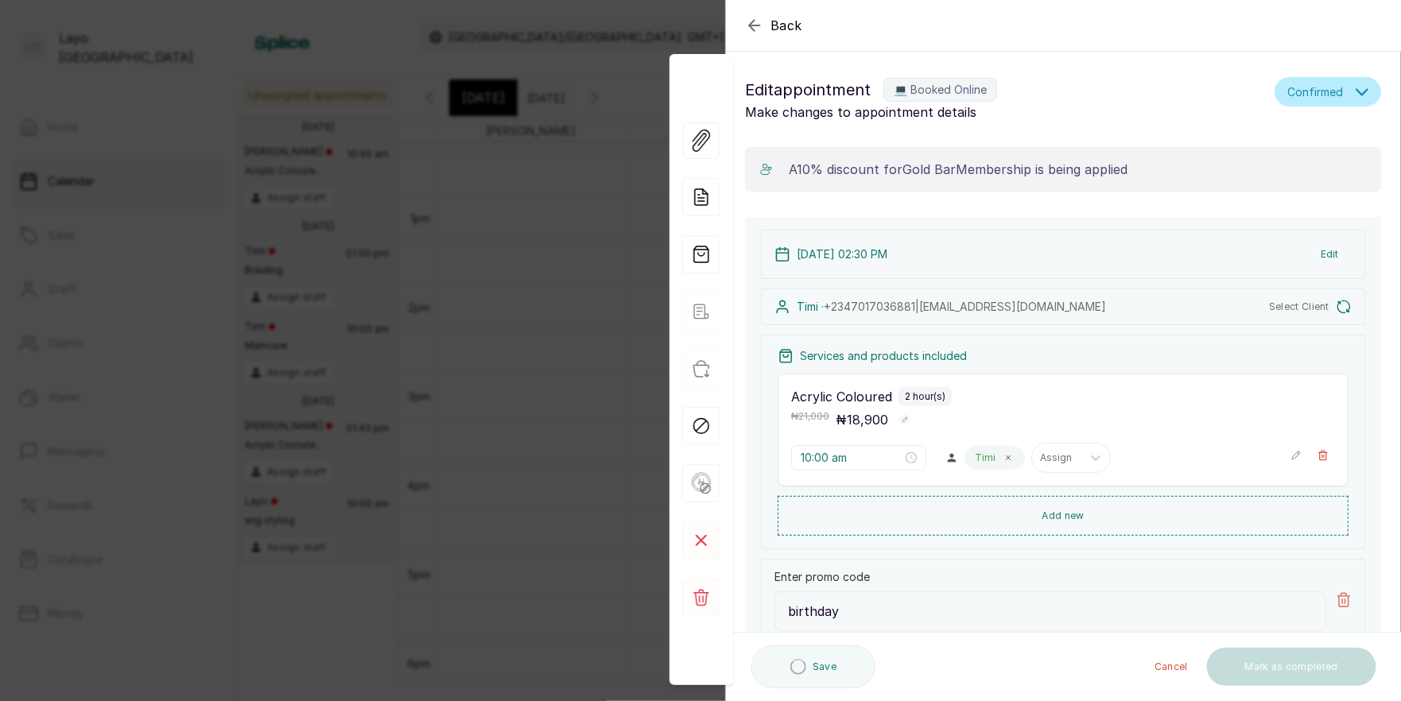
type input "2:30 pm"
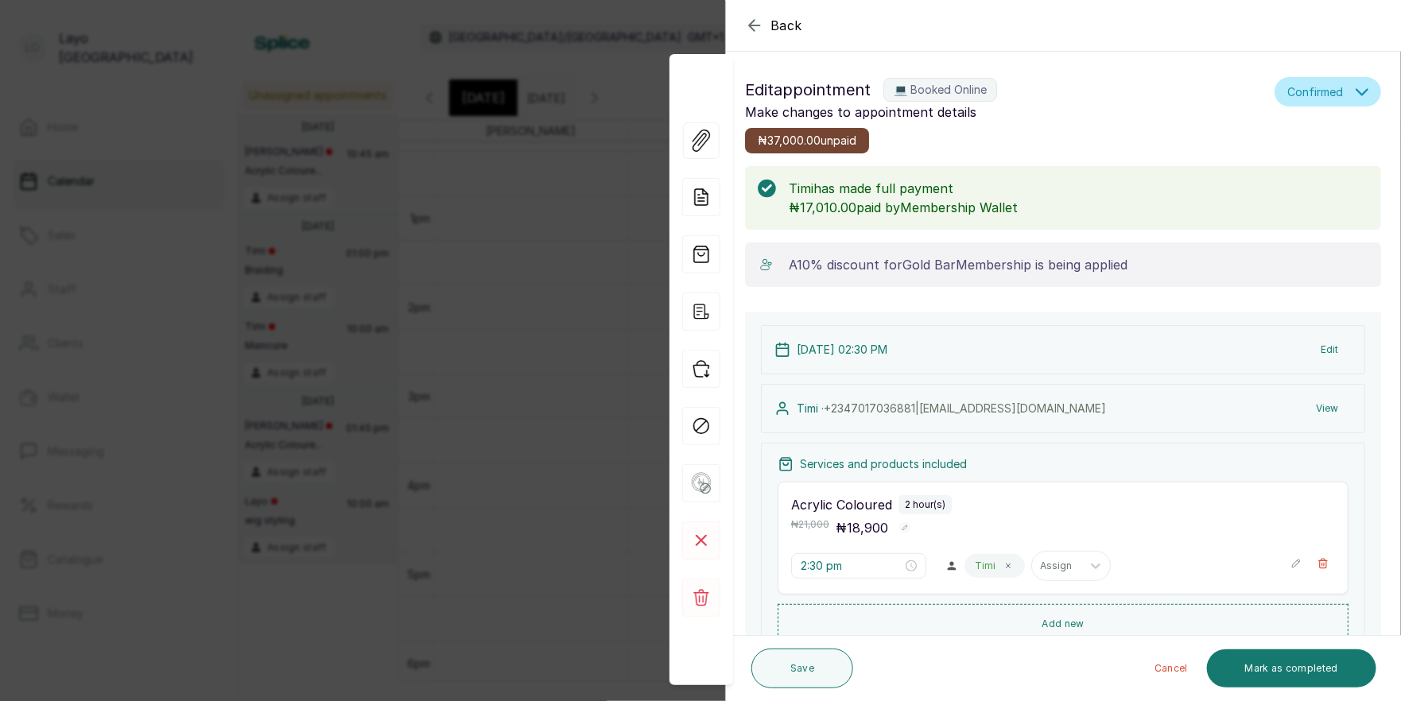
click at [751, 23] on icon "button" at bounding box center [754, 25] width 10 height 10
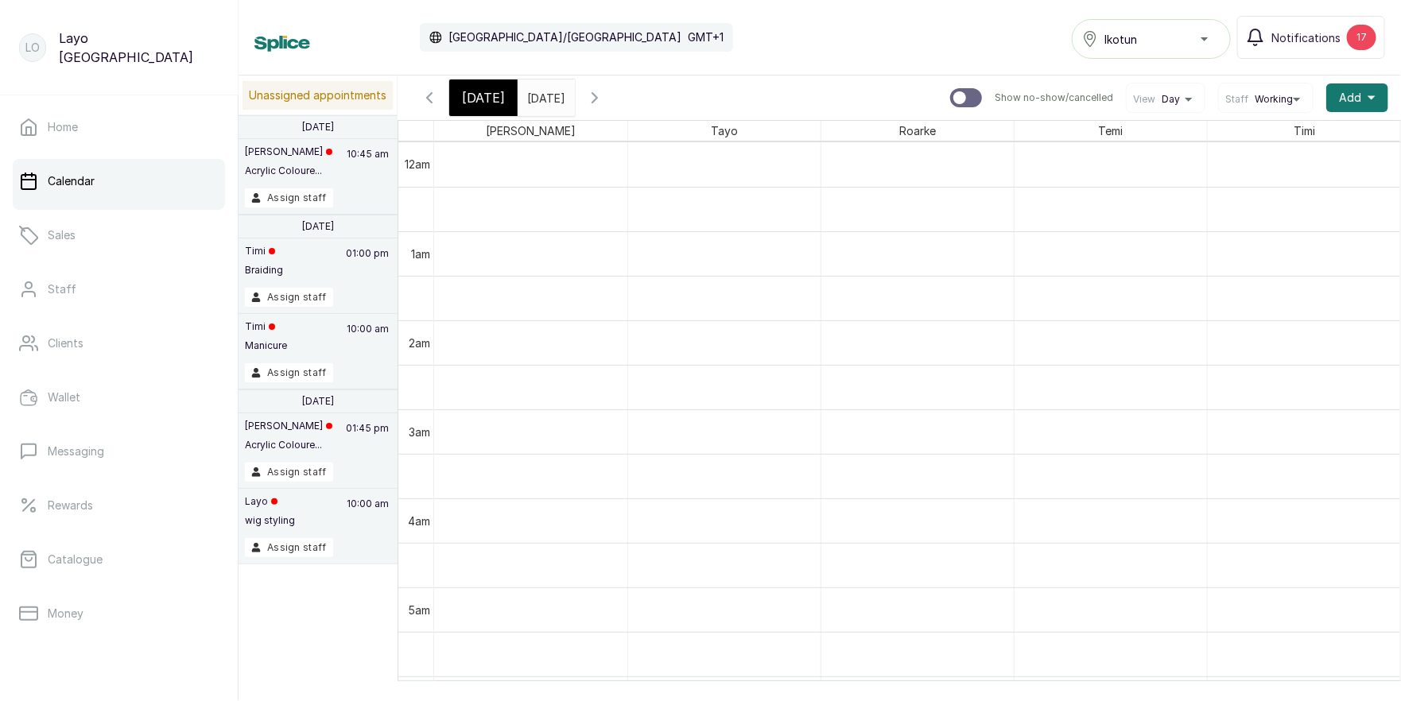
click at [1152, 45] on div "Ikotun" at bounding box center [1151, 38] width 138 height 19
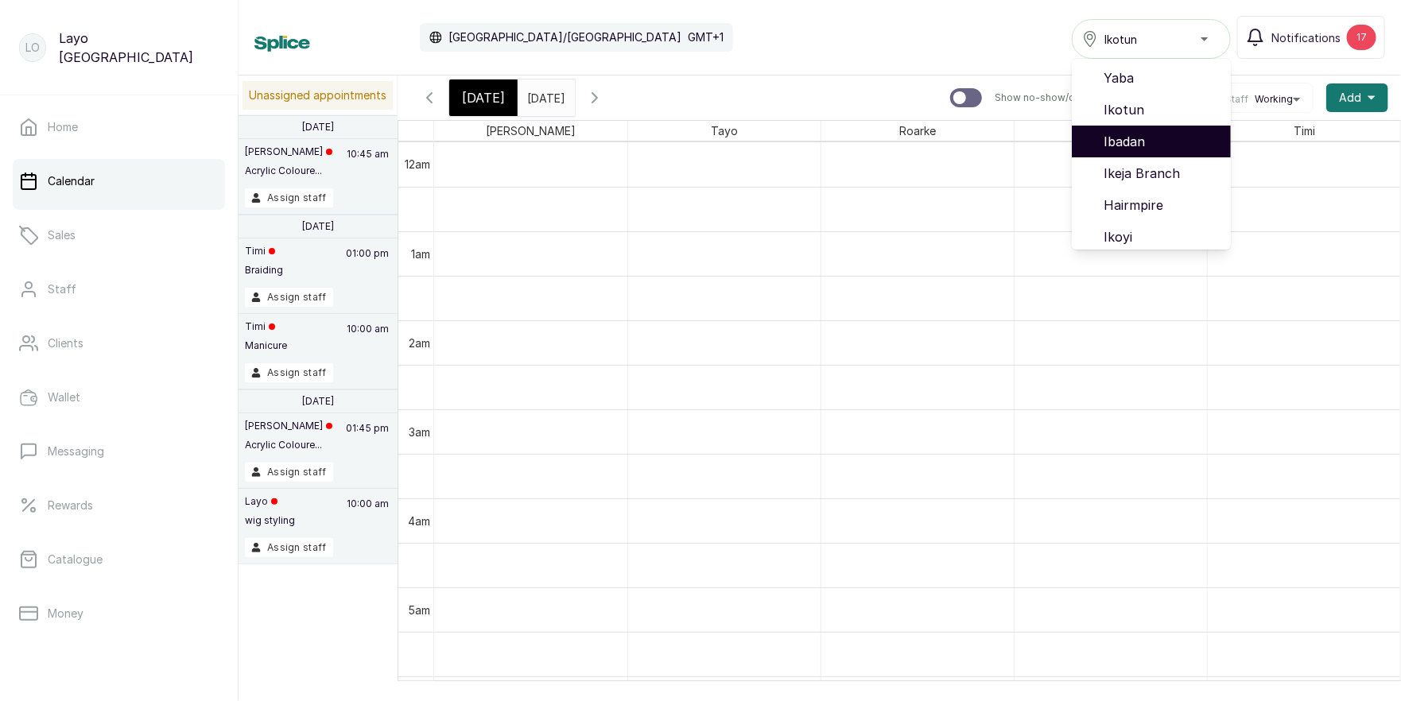
click at [1145, 145] on span "Ibadan" at bounding box center [1160, 141] width 114 height 19
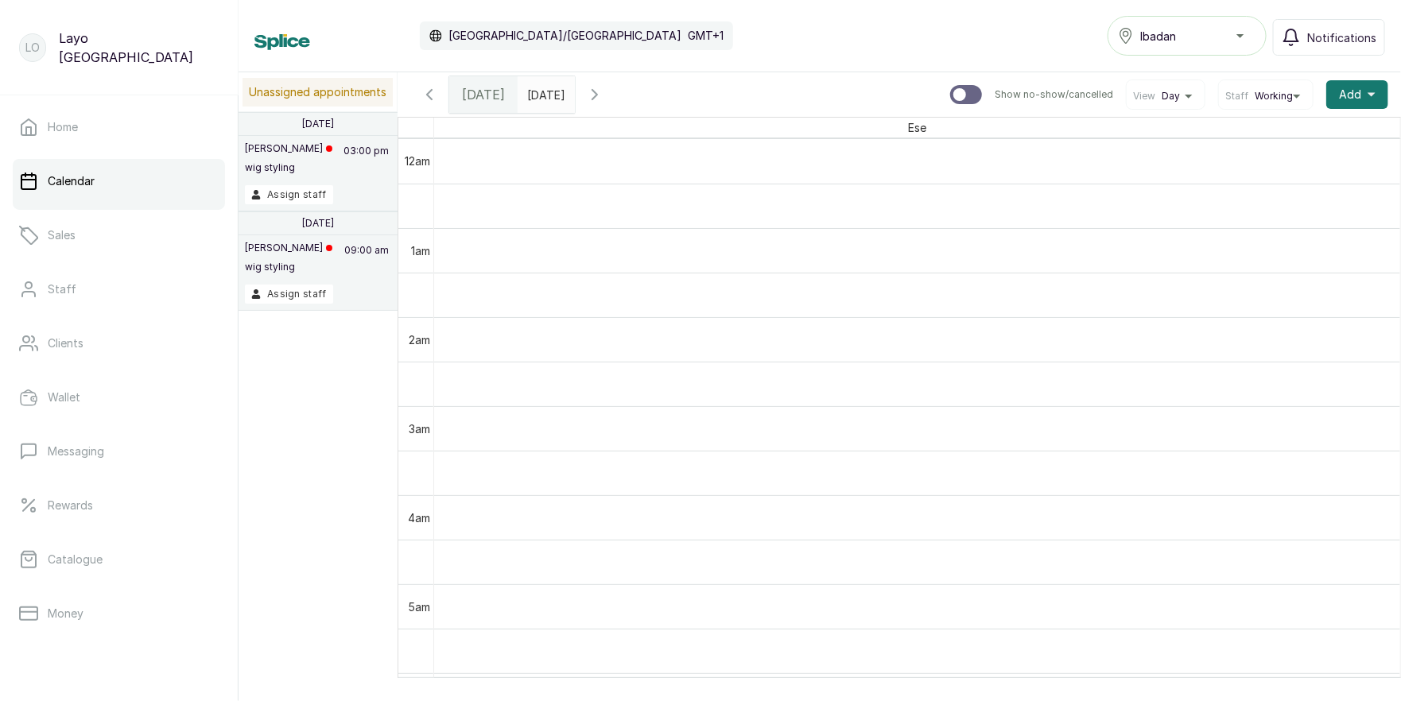
click at [604, 89] on icon "button" at bounding box center [594, 94] width 19 height 19
